Goal: Task Accomplishment & Management: Complete application form

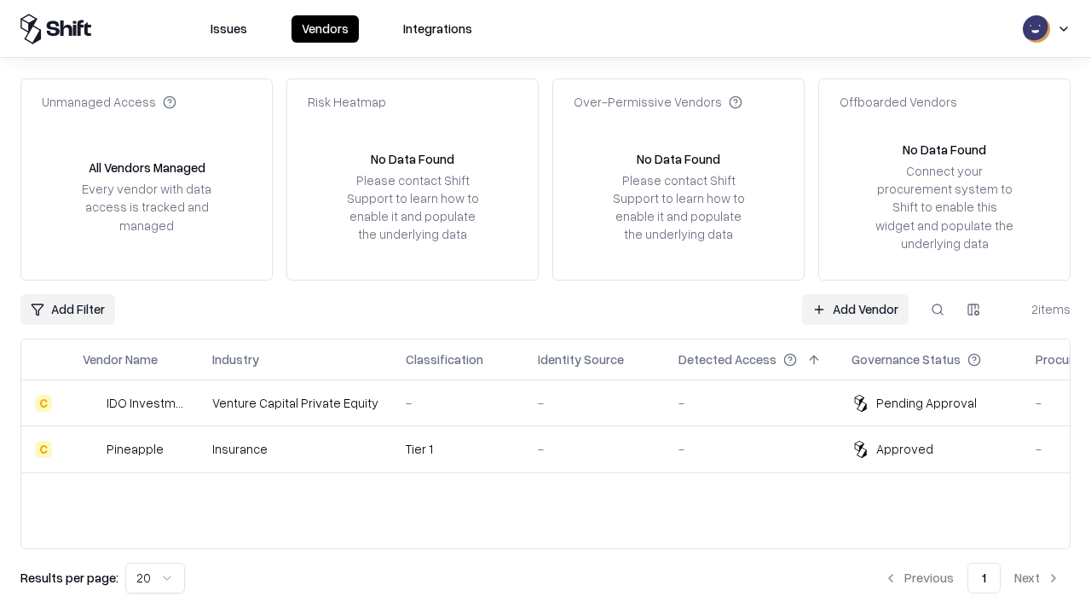
click at [855, 309] on link "Add Vendor" at bounding box center [855, 309] width 107 height 31
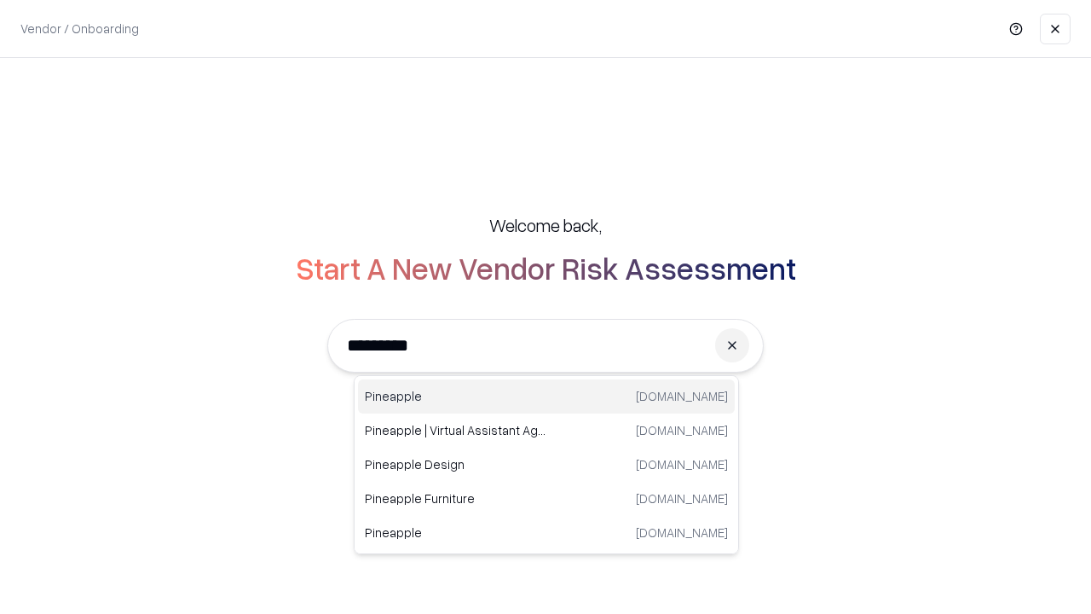
click at [546, 396] on div "Pineapple [DOMAIN_NAME]" at bounding box center [546, 396] width 377 height 34
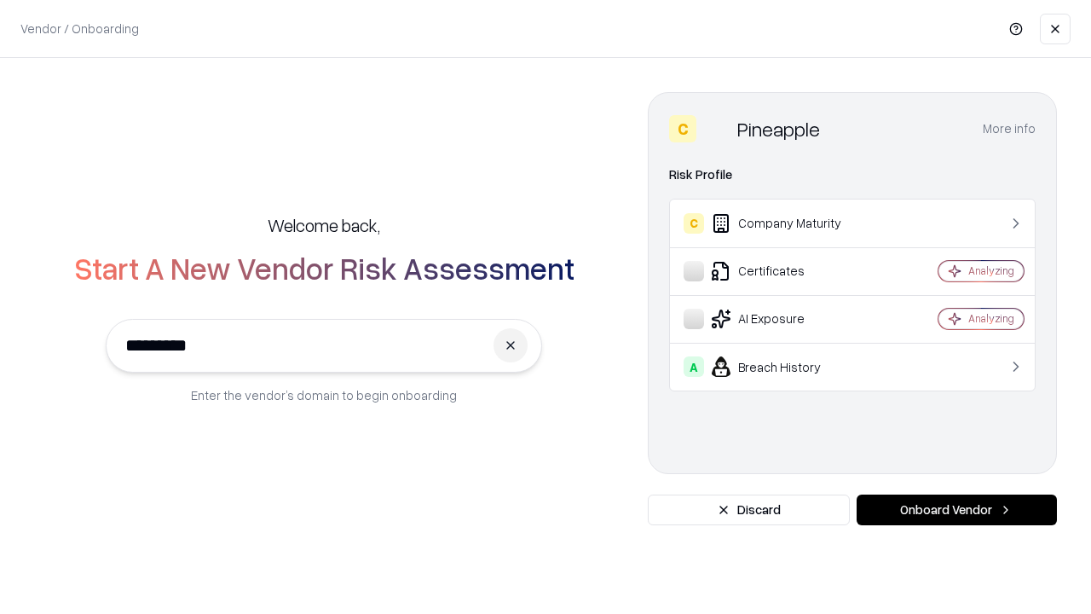
type input "*********"
click at [956, 510] on button "Onboard Vendor" at bounding box center [957, 509] width 200 height 31
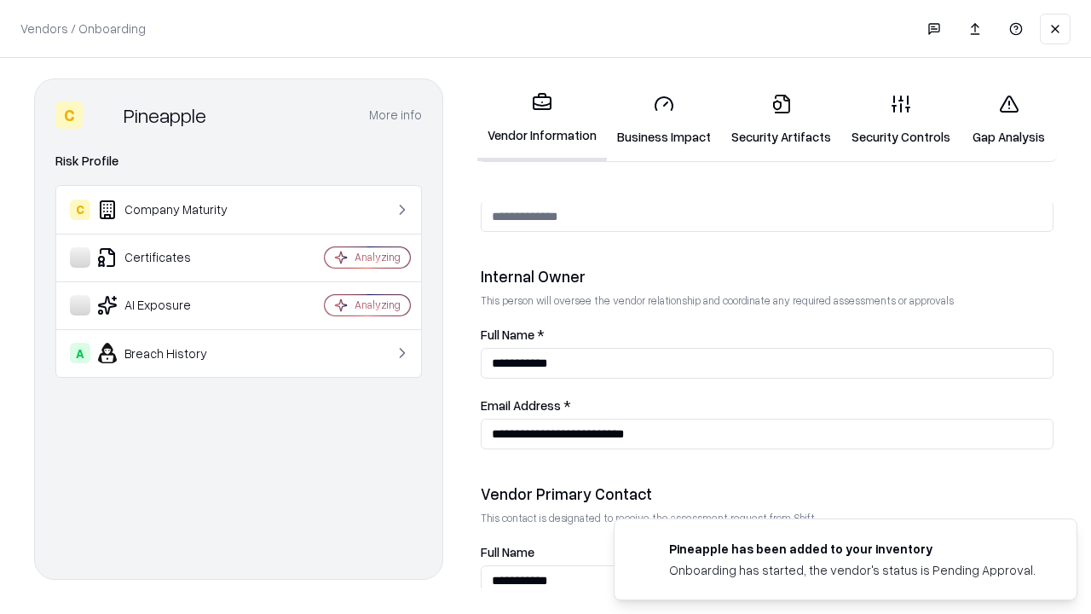
scroll to position [883, 0]
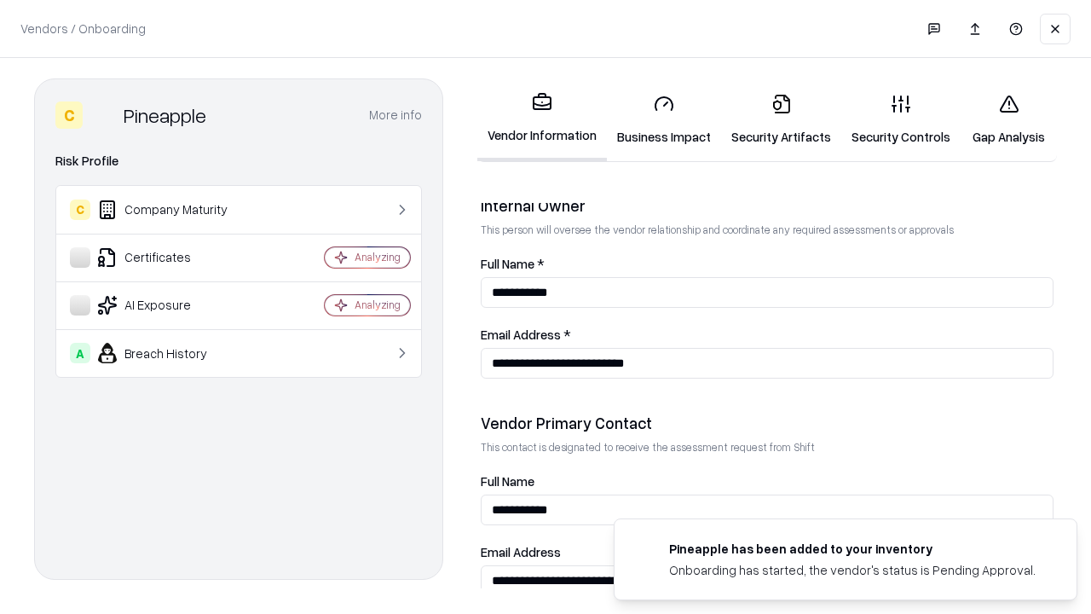
click at [664, 119] on link "Business Impact" at bounding box center [664, 119] width 114 height 79
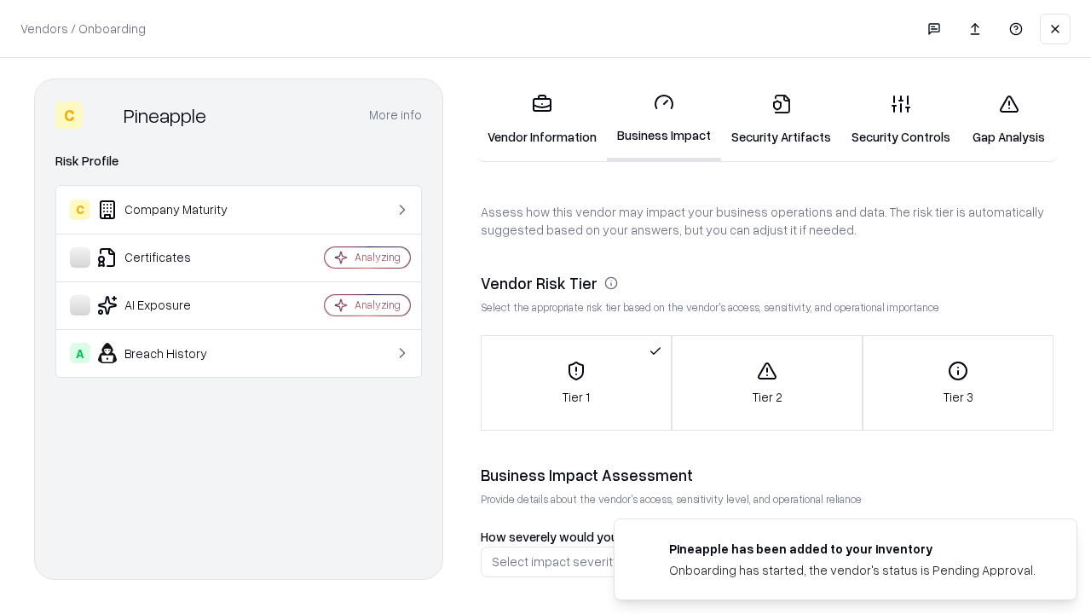
click at [781, 119] on link "Security Artifacts" at bounding box center [781, 119] width 120 height 79
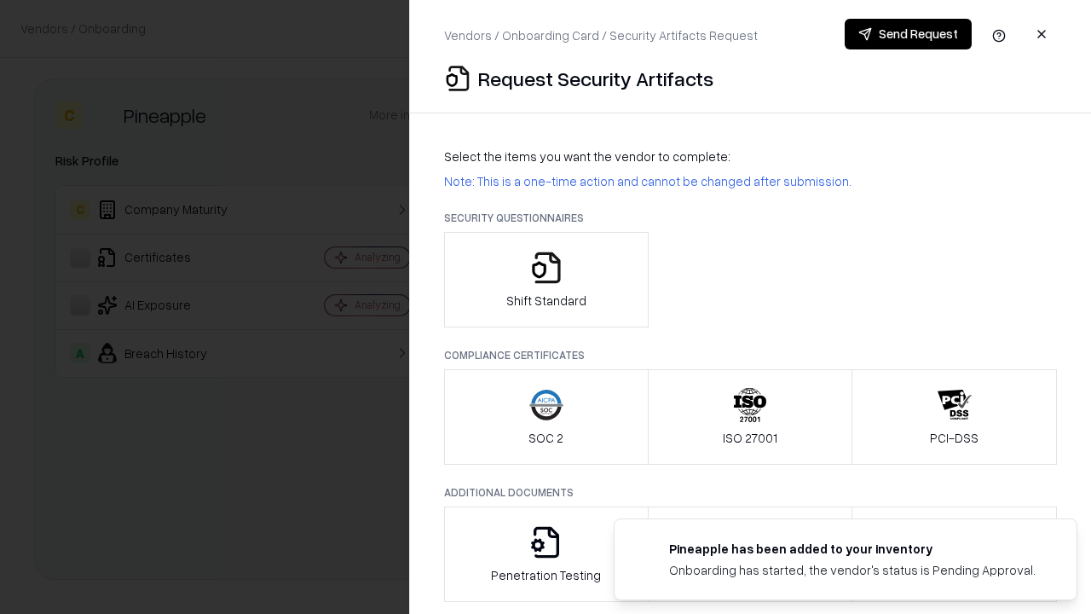
click at [546, 280] on icon "button" at bounding box center [546, 268] width 34 height 34
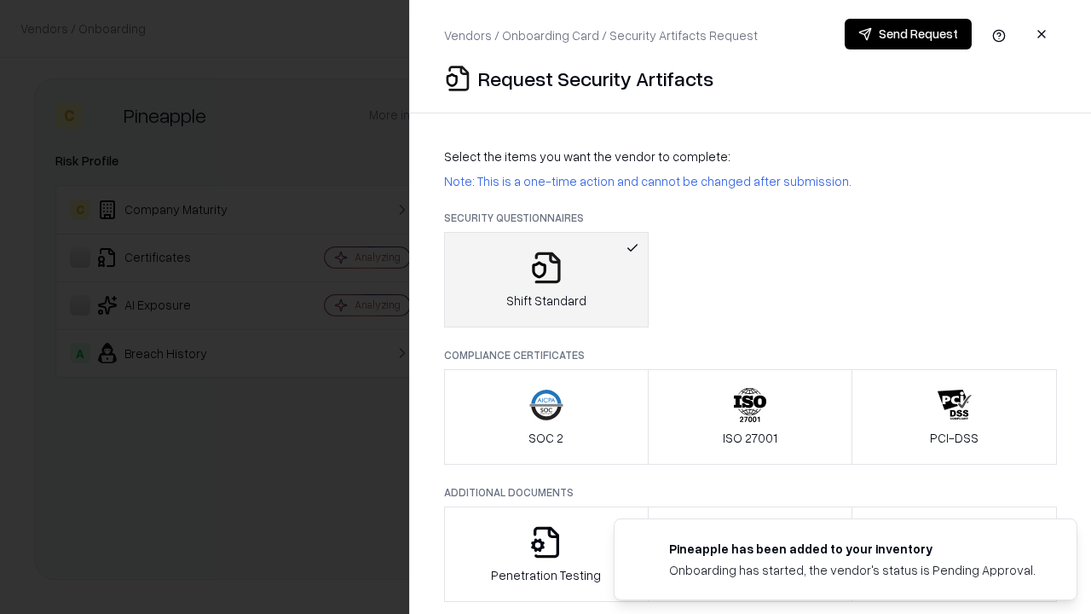
click at [908, 34] on button "Send Request" at bounding box center [908, 34] width 127 height 31
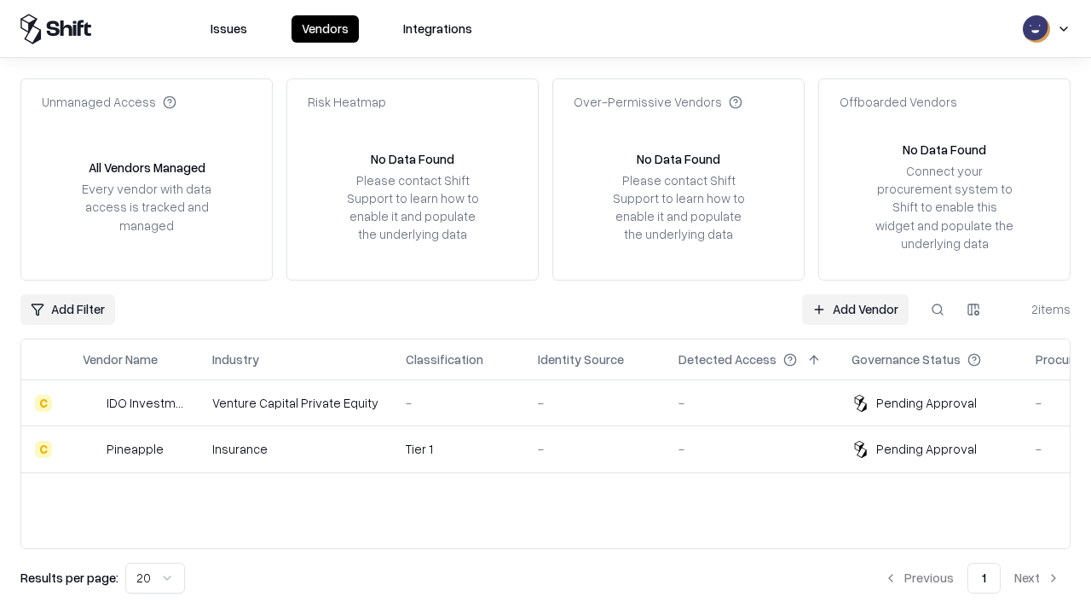
click at [855, 309] on link "Add Vendor" at bounding box center [855, 309] width 107 height 31
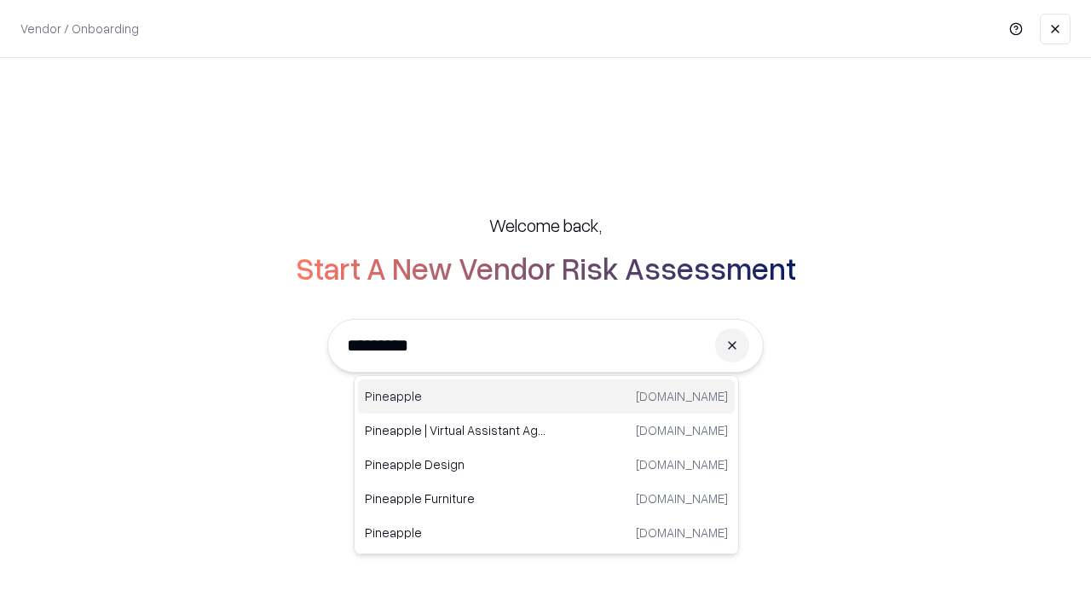
click at [546, 396] on div "Pineapple [DOMAIN_NAME]" at bounding box center [546, 396] width 377 height 34
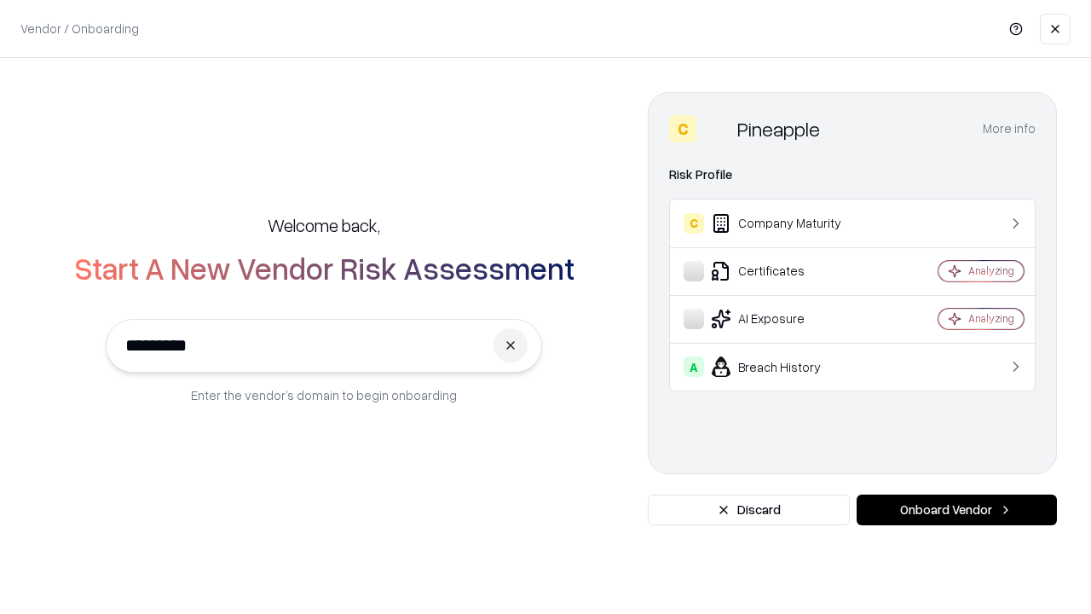
type input "*********"
click at [956, 510] on button "Onboard Vendor" at bounding box center [957, 509] width 200 height 31
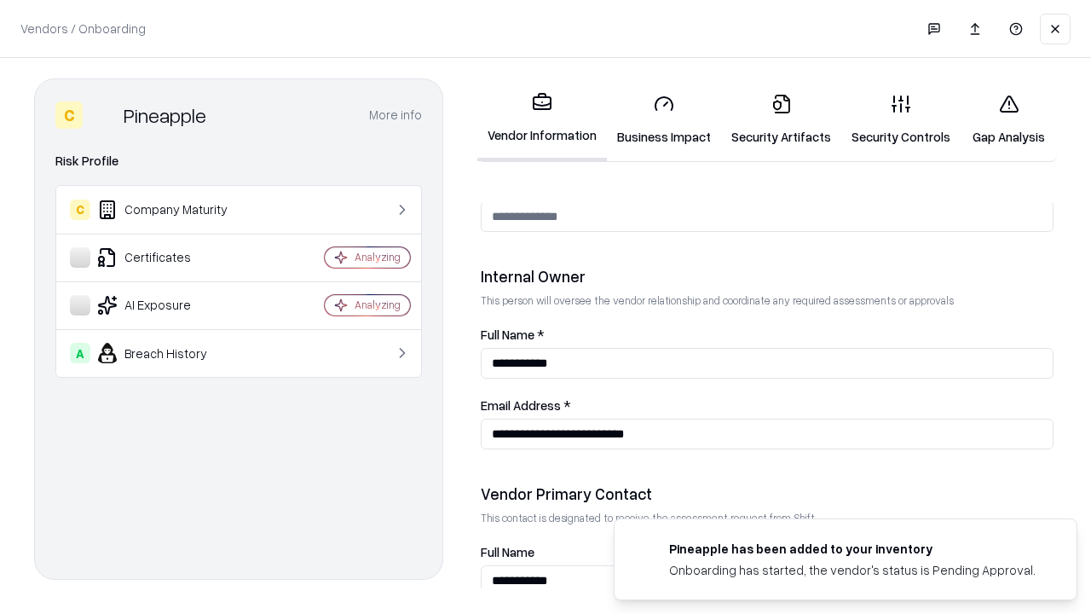
scroll to position [883, 0]
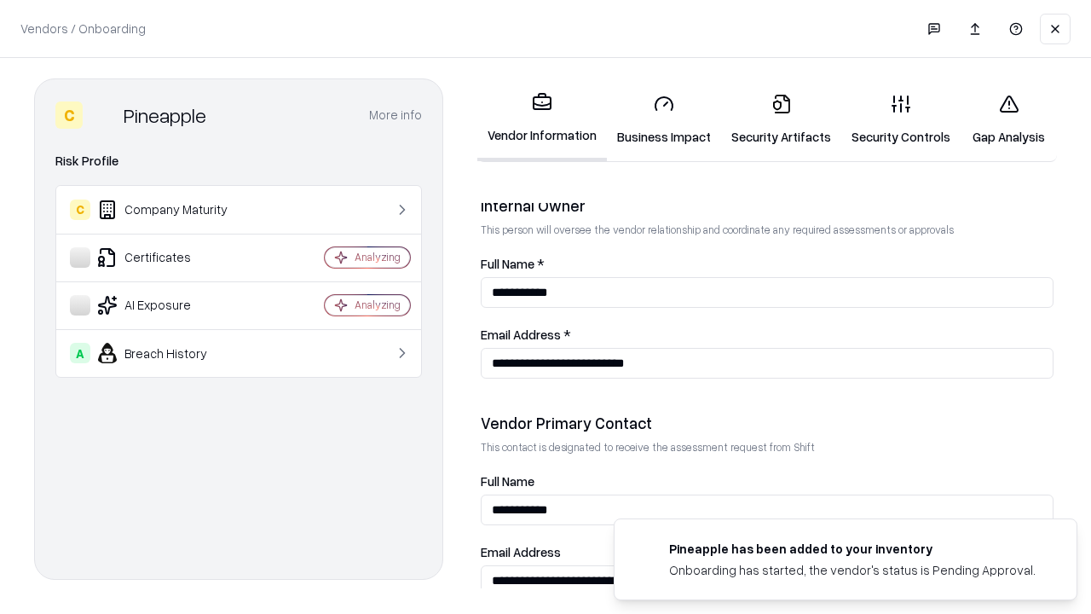
click at [1008, 119] on link "Gap Analysis" at bounding box center [1009, 119] width 96 height 79
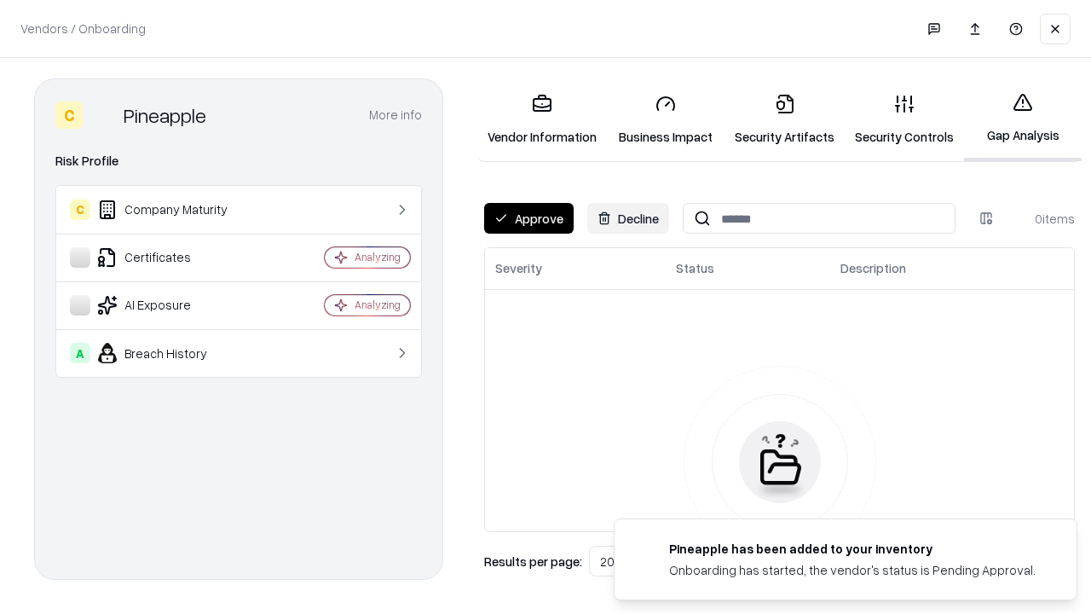
click at [528, 218] on button "Approve" at bounding box center [529, 218] width 90 height 31
